Goal: Manage account settings

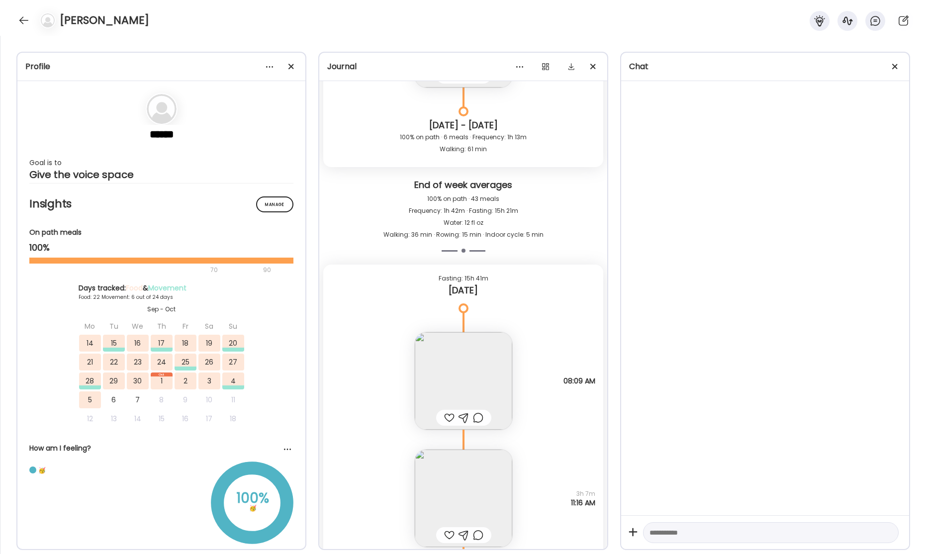
scroll to position [30545, 0]
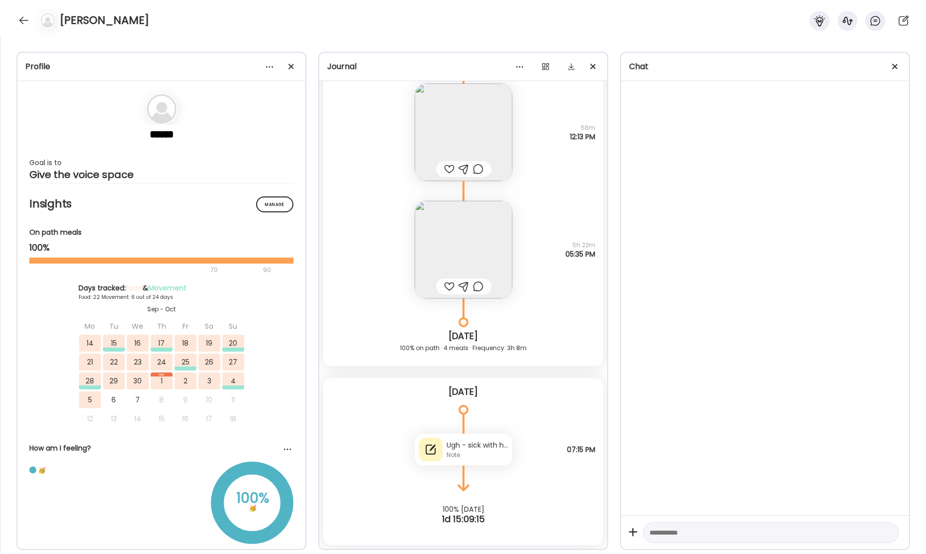
click at [480, 449] on div "Ugh - sick with high fever and cough" at bounding box center [478, 445] width 62 height 10
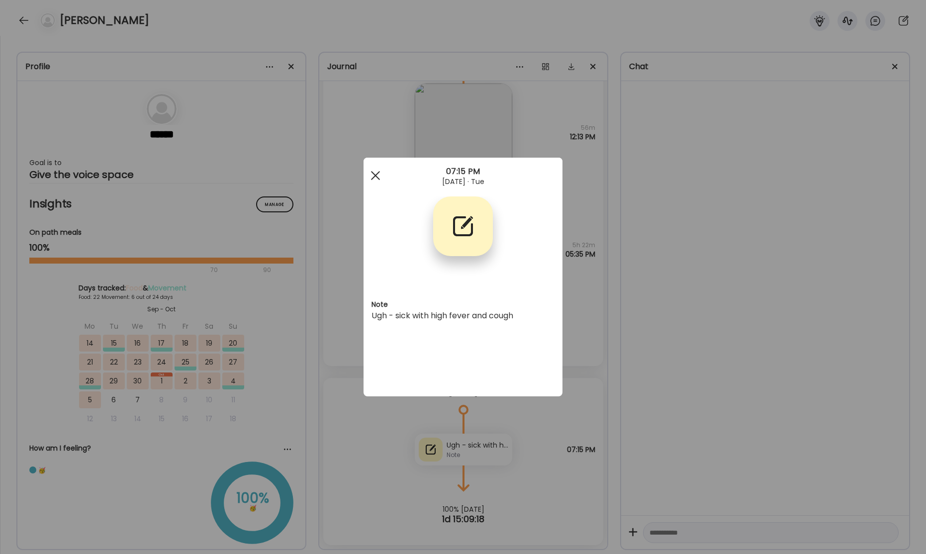
click at [378, 179] on span at bounding box center [375, 175] width 9 height 9
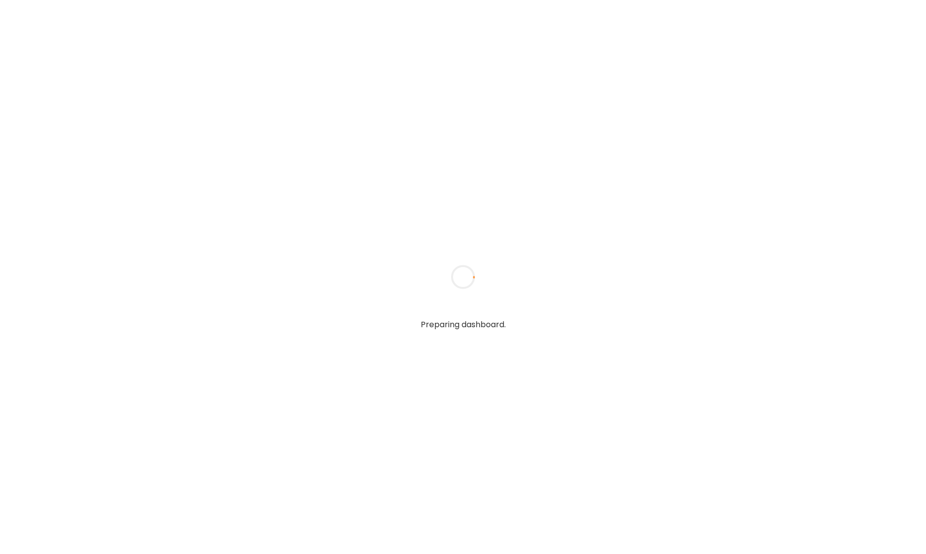
type input "**********"
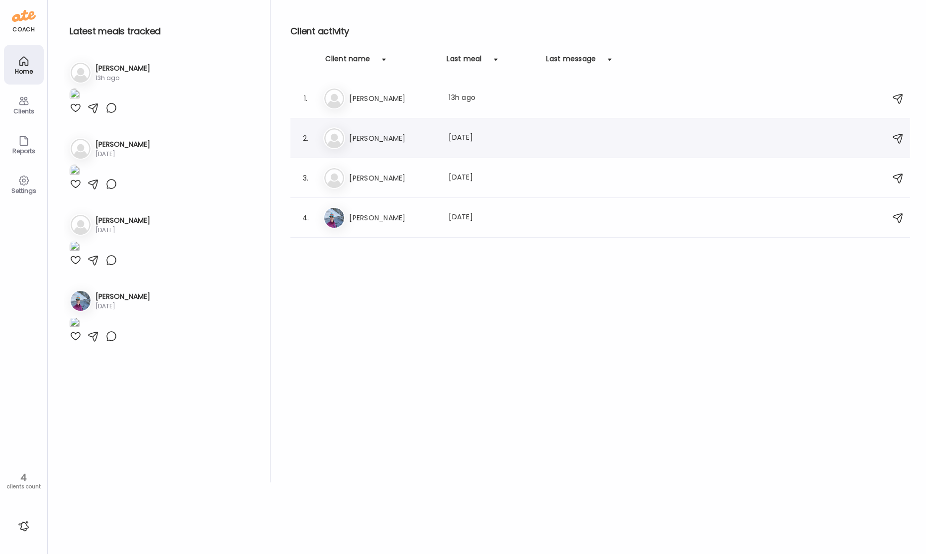
click at [453, 136] on div "Last meal: 1d ago" at bounding box center [493, 138] width 88 height 12
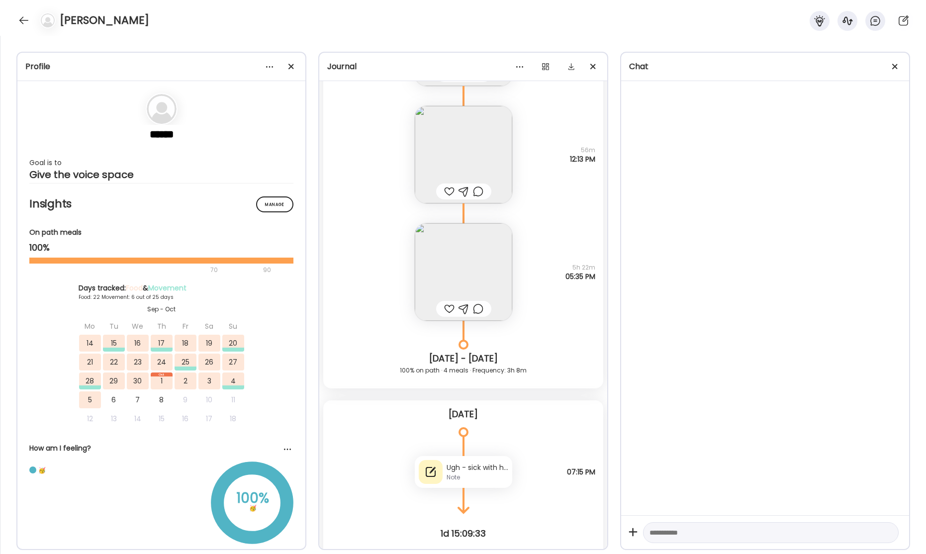
scroll to position [25950, 0]
